Goal: Task Accomplishment & Management: Manage account settings

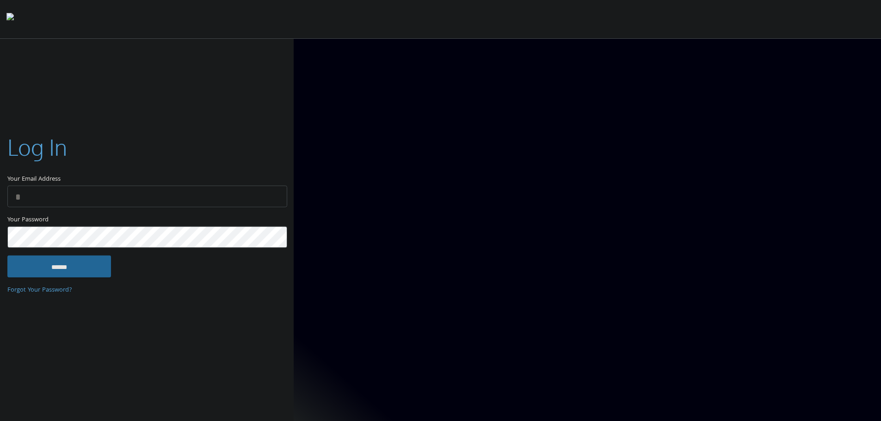
click at [215, 190] on input "Your Email Address" at bounding box center [147, 197] width 280 height 22
type input "**********"
click at [45, 268] on input "******" at bounding box center [59, 266] width 104 height 22
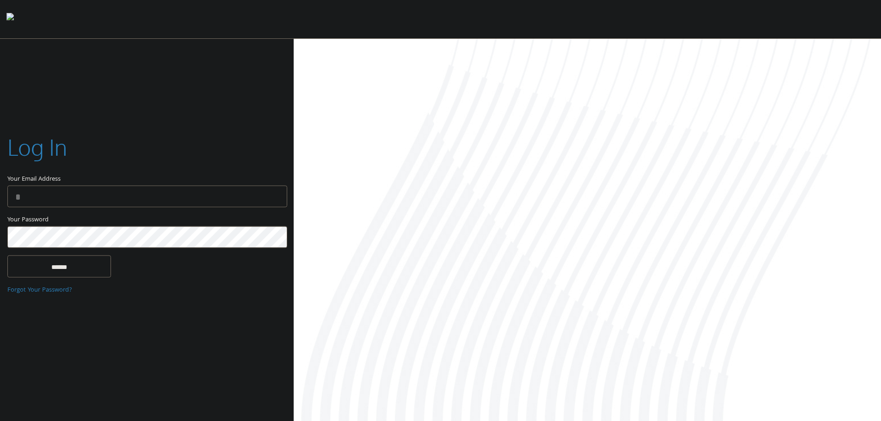
type input "**********"
